Goal: Transaction & Acquisition: Book appointment/travel/reservation

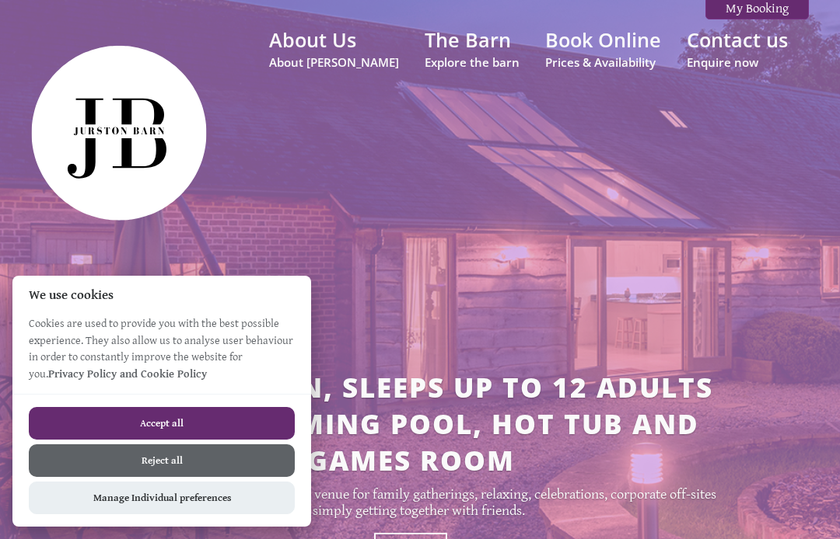
click at [330, 56] on small "About [PERSON_NAME]" at bounding box center [334, 62] width 130 height 16
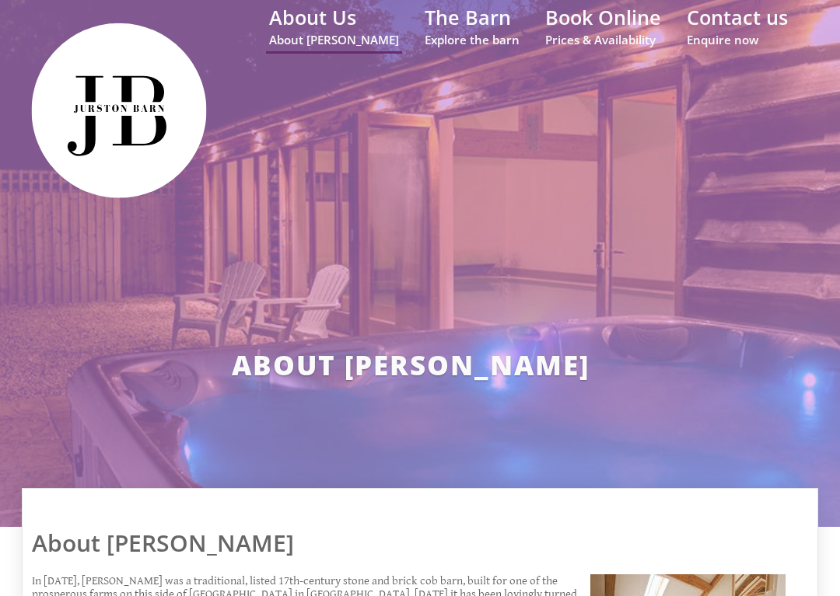
scroll to position [23, 0]
click at [470, 39] on small "Explore the barn" at bounding box center [471, 40] width 95 height 16
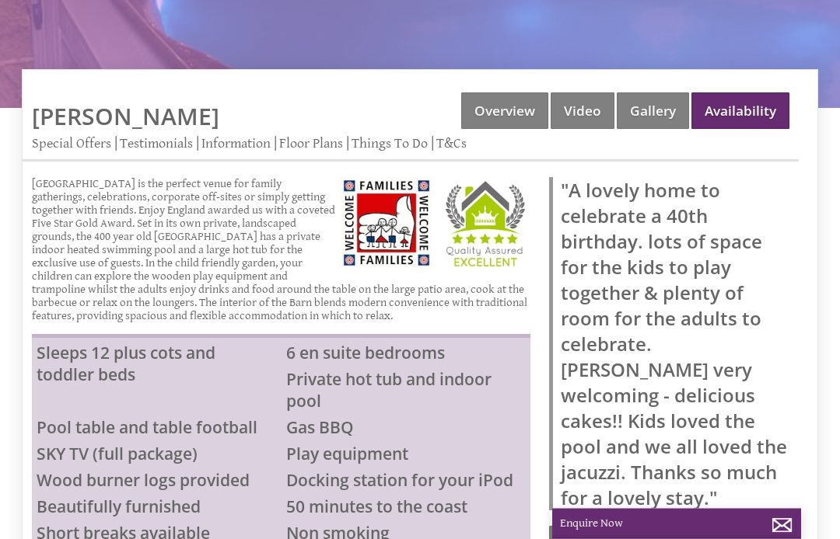
scroll to position [499, 0]
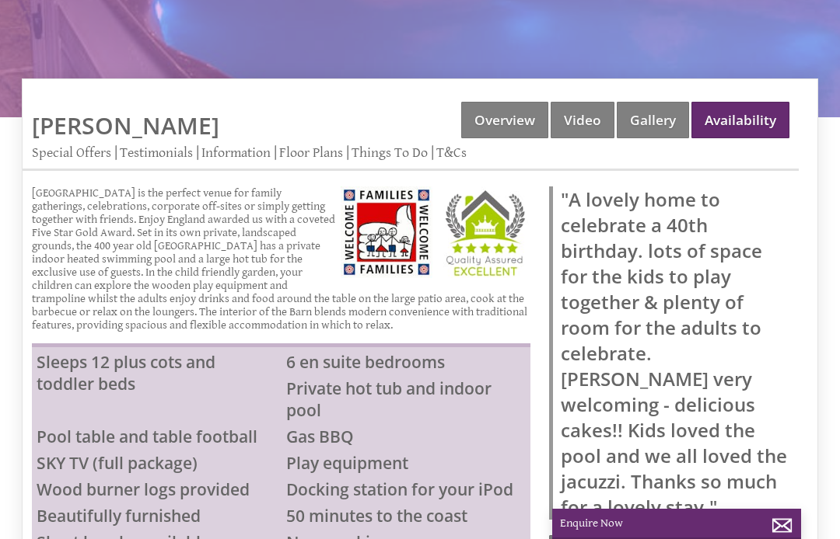
click at [651, 120] on link "Gallery" at bounding box center [652, 120] width 72 height 37
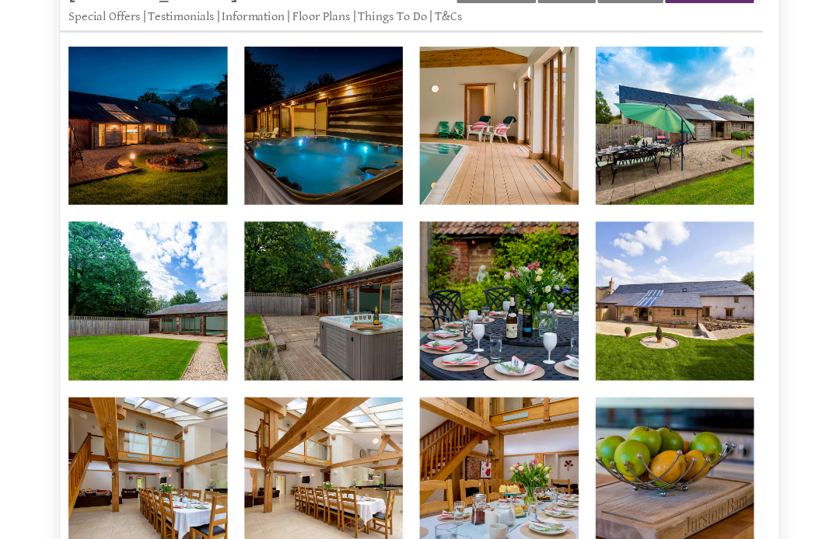
scroll to position [623, 0]
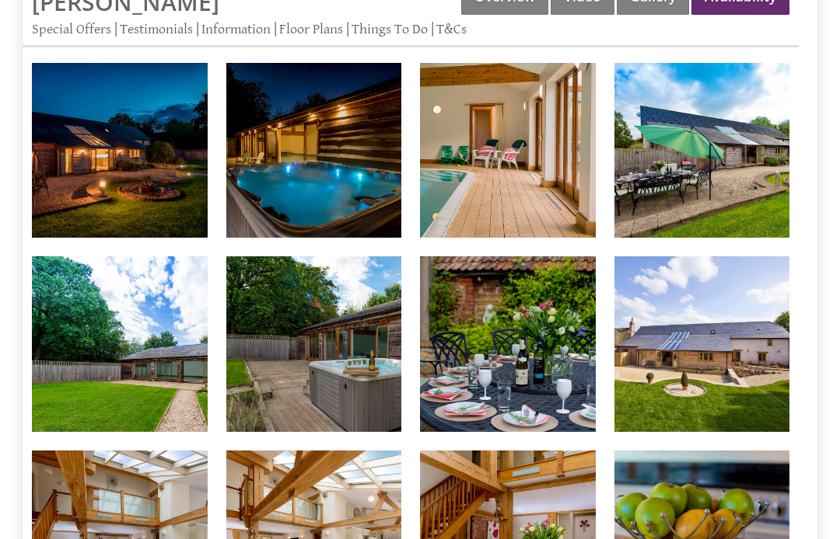
click at [720, 181] on img at bounding box center [702, 151] width 176 height 176
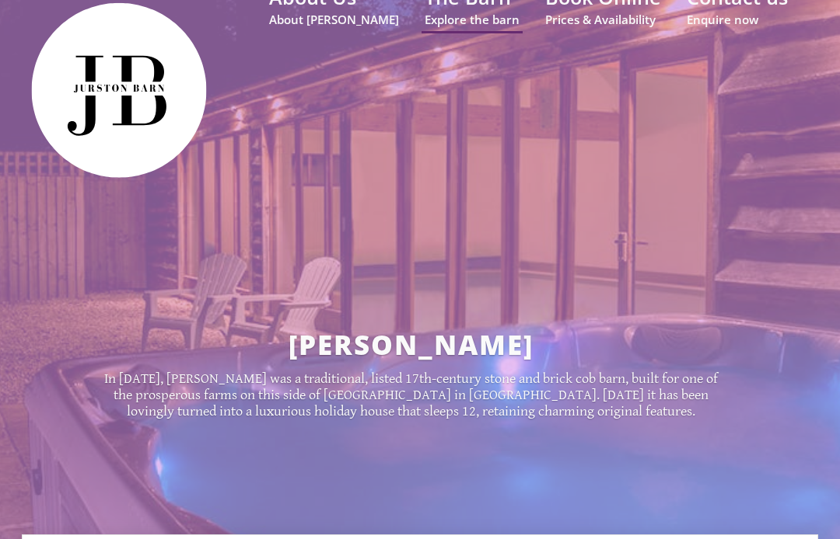
scroll to position [0, 0]
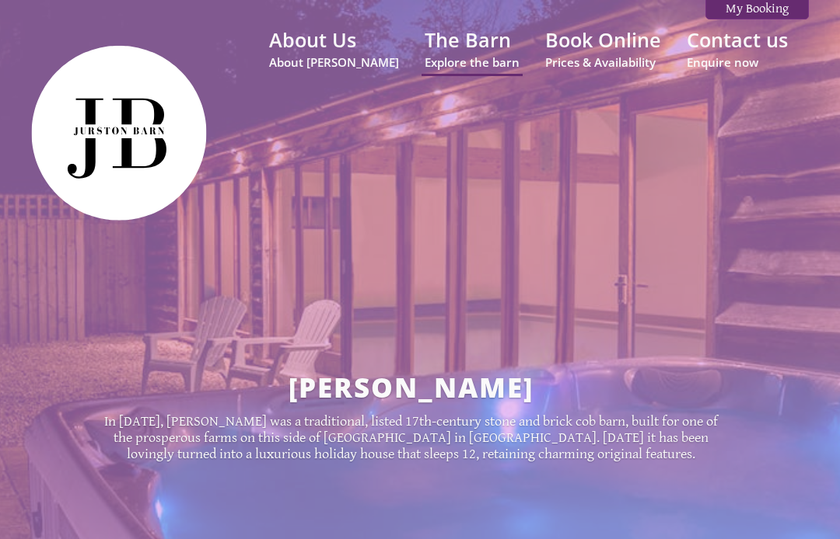
click at [599, 53] on link "Book Online Prices & Availability" at bounding box center [603, 48] width 116 height 44
click at [602, 58] on small "Prices & Availability" at bounding box center [603, 62] width 116 height 16
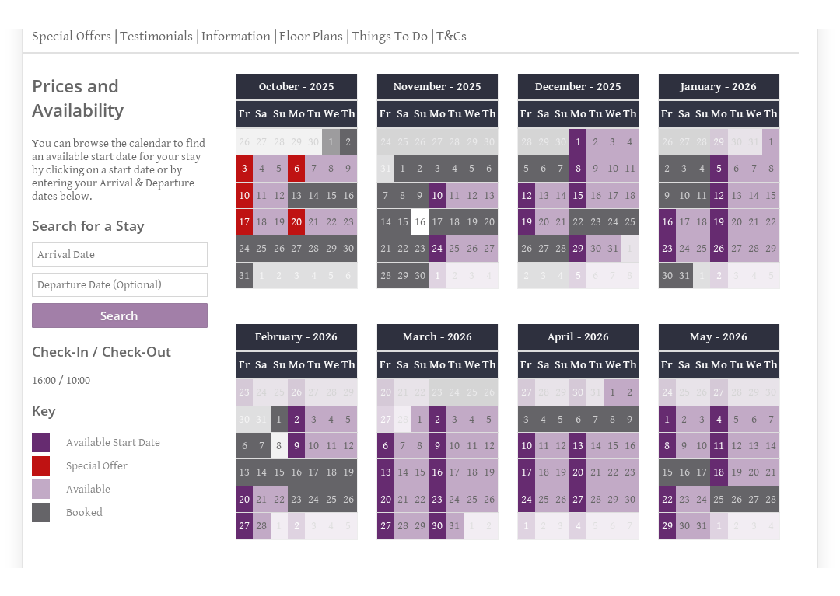
scroll to position [645, 0]
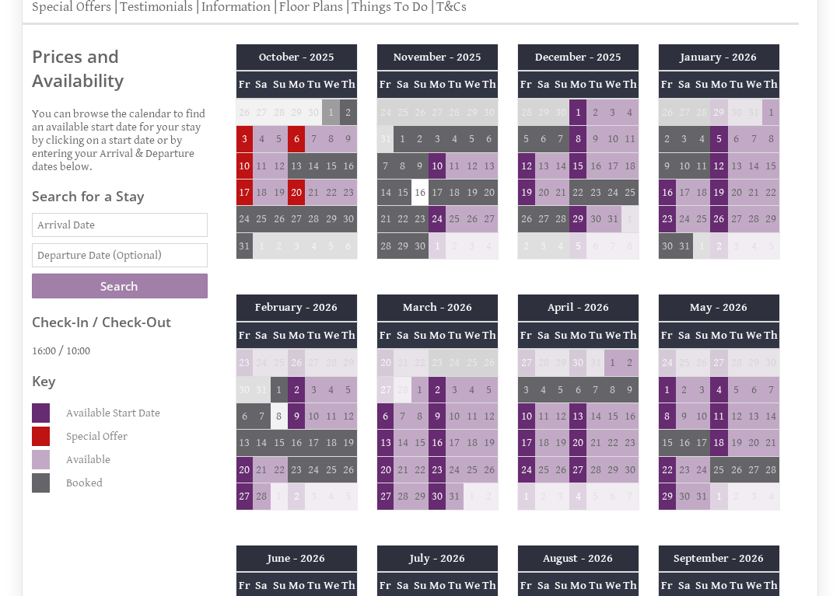
click at [382, 414] on td "6" at bounding box center [384, 416] width 17 height 26
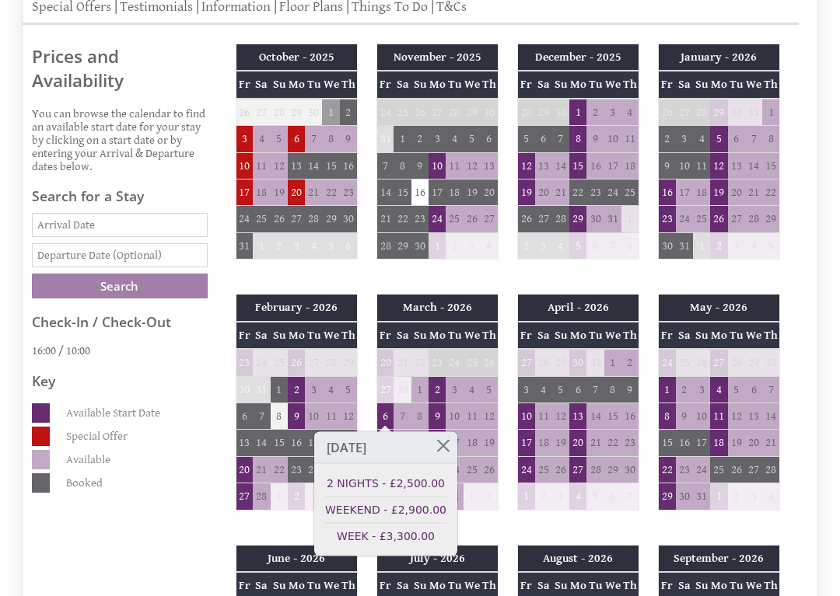
click at [418, 487] on link "2 NIGHTS - £2,500.00" at bounding box center [385, 484] width 121 height 16
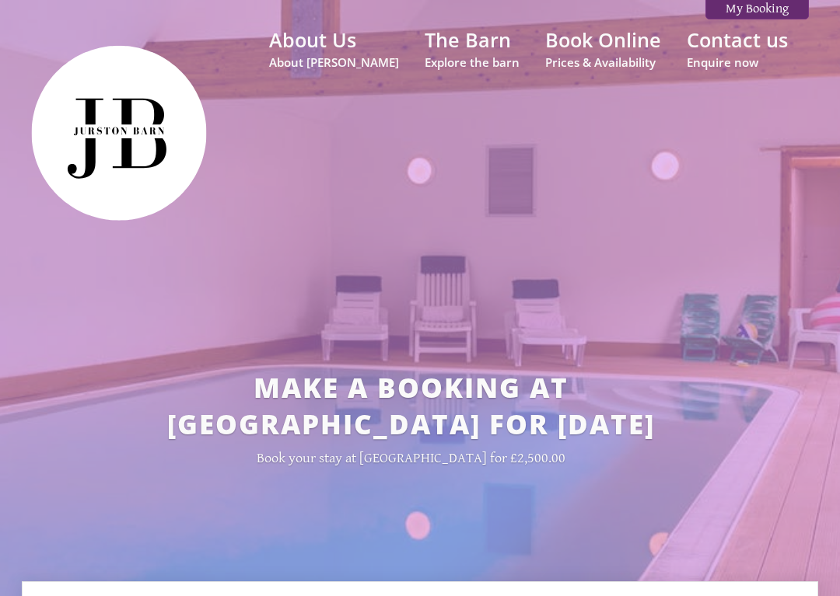
click at [39, 54] on img at bounding box center [119, 133] width 194 height 194
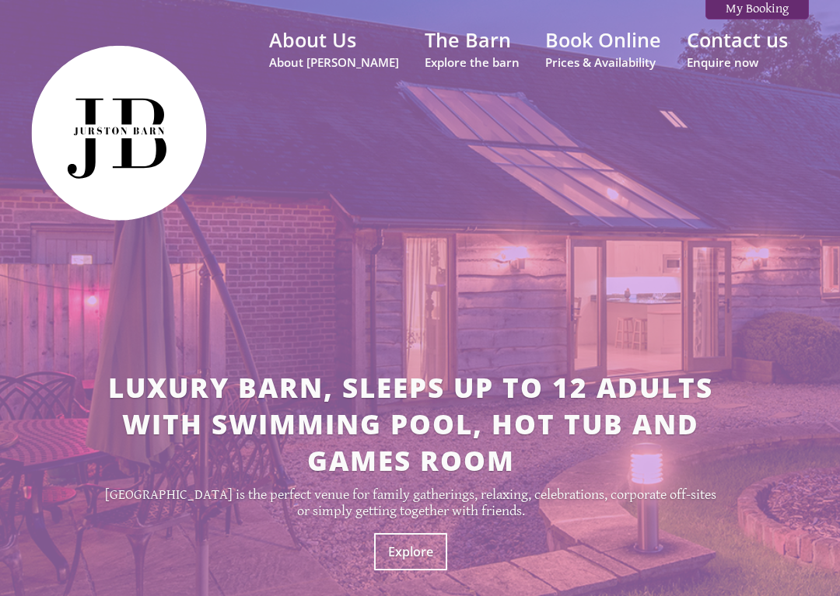
click at [5, 22] on header "About Us About [PERSON_NAME] The Barn Explore the barn Book Online Prices & Ava…" at bounding box center [420, 360] width 840 height 721
